Goal: Information Seeking & Learning: Learn about a topic

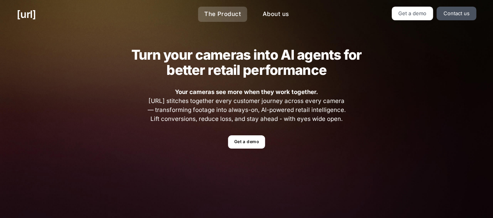
click at [229, 12] on link "The Product" at bounding box center [222, 14] width 49 height 15
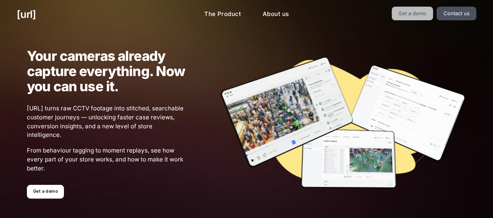
click at [418, 17] on link "Get a demo" at bounding box center [413, 14] width 42 height 14
drag, startPoint x: 91, startPoint y: 106, endPoint x: 123, endPoint y: 107, distance: 32.4
click at [123, 107] on span "[URL] turns raw CCTV footage into stitched, searchable customer journeys — unlo…" at bounding box center [106, 121] width 159 height 35
click at [139, 109] on span "[URL] turns raw CCTV footage into stitched, searchable customer journeys — unlo…" at bounding box center [106, 121] width 159 height 35
